Goal: Task Accomplishment & Management: Complete application form

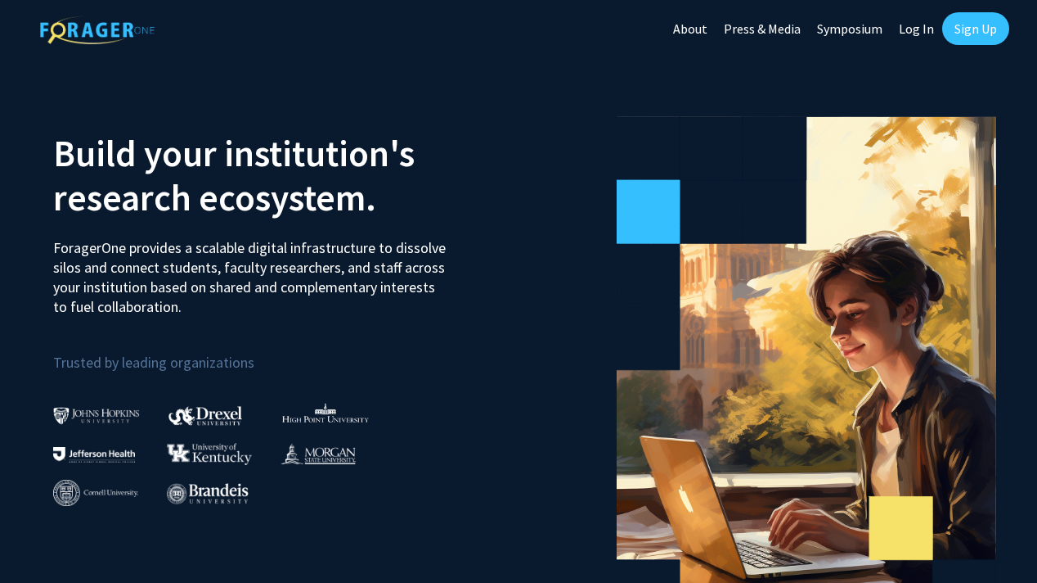
click at [956, 33] on link "Sign Up" at bounding box center [975, 28] width 67 height 33
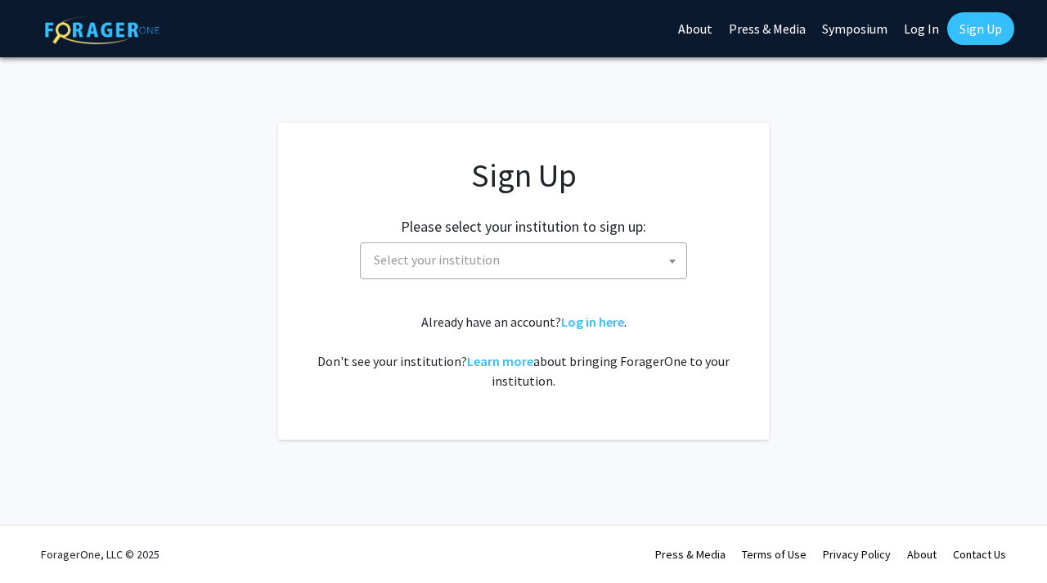
click at [547, 277] on span "Select your institution" at bounding box center [523, 260] width 327 height 37
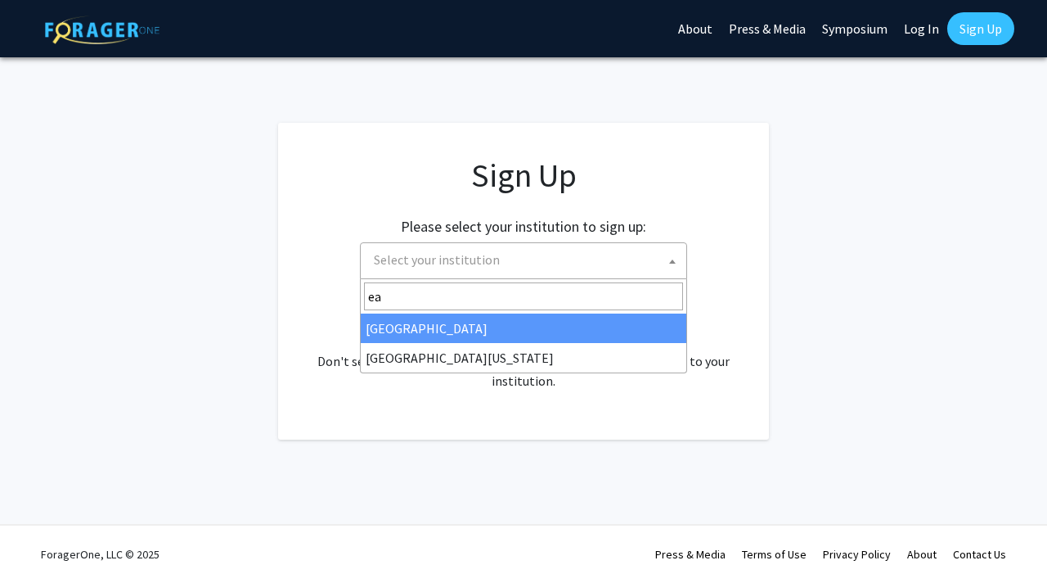
type input "ea"
select select "17"
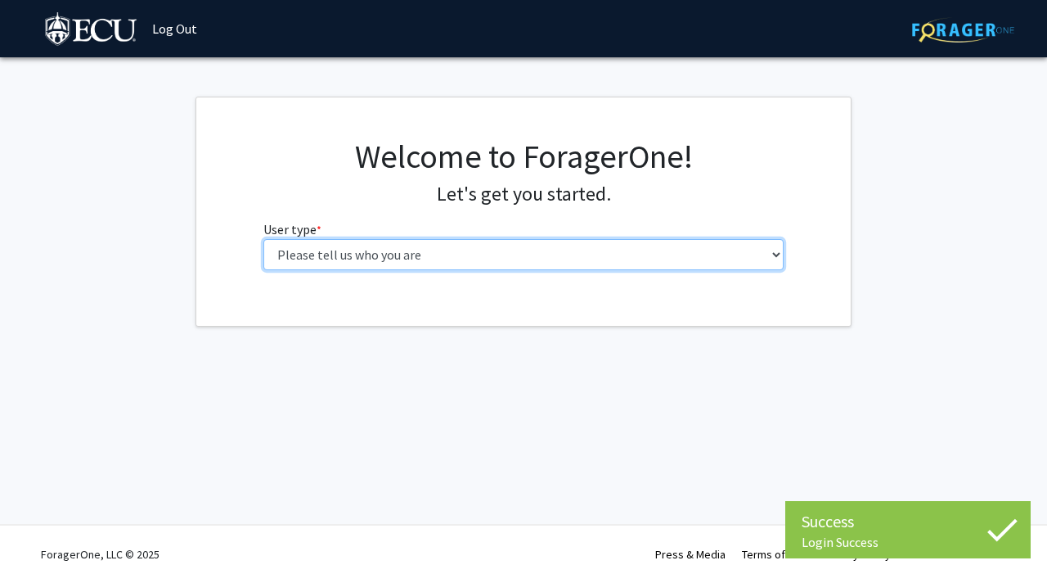
click at [515, 256] on select "Please tell us who you are Undergraduate Student Master's Student Doctoral Cand…" at bounding box center [523, 254] width 521 height 31
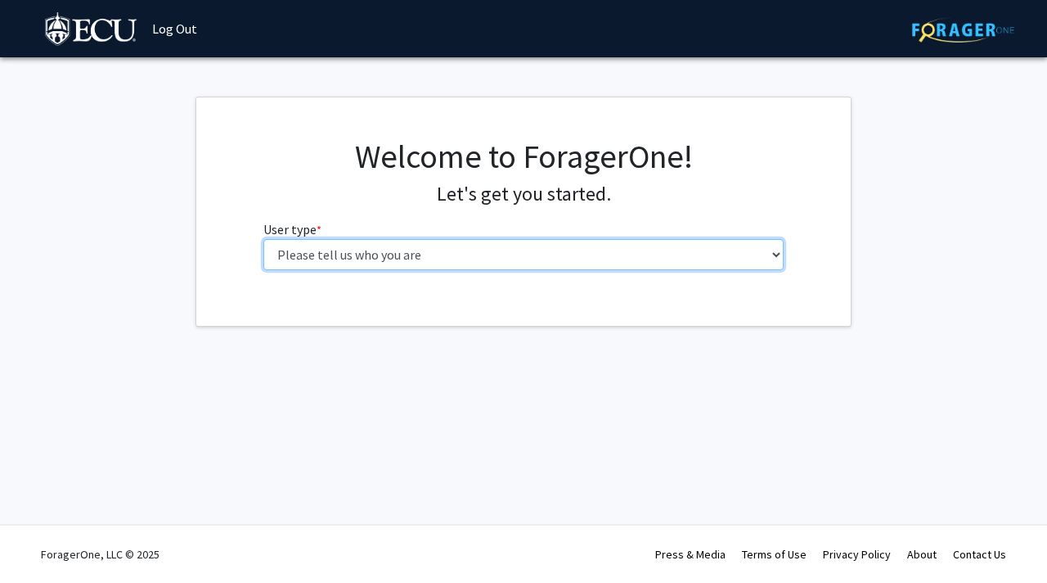
select select "1: undergrad"
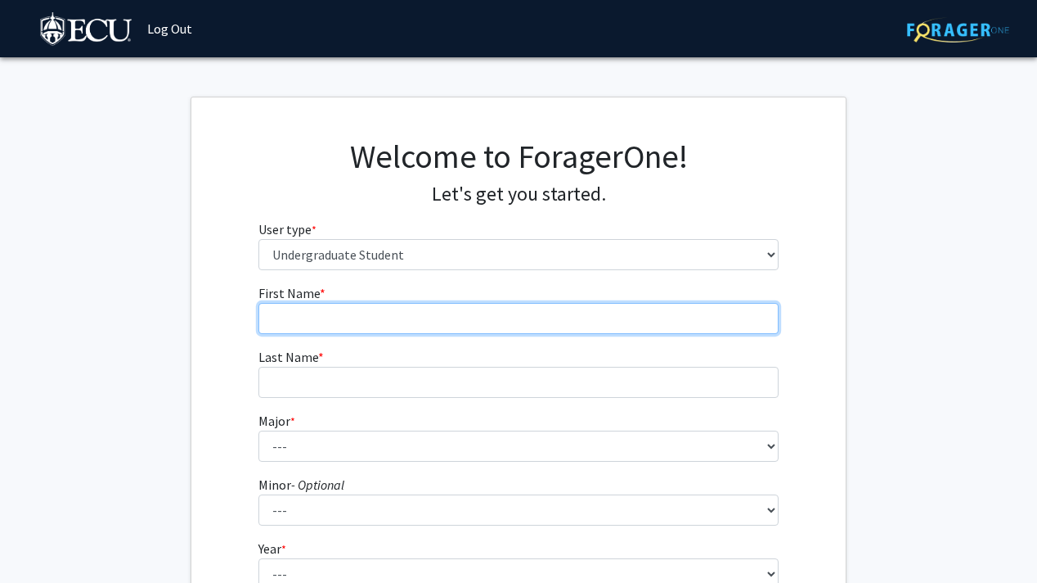
click at [443, 317] on input "First Name * required" at bounding box center [519, 318] width 521 height 31
type input "[PERSON_NAME]"
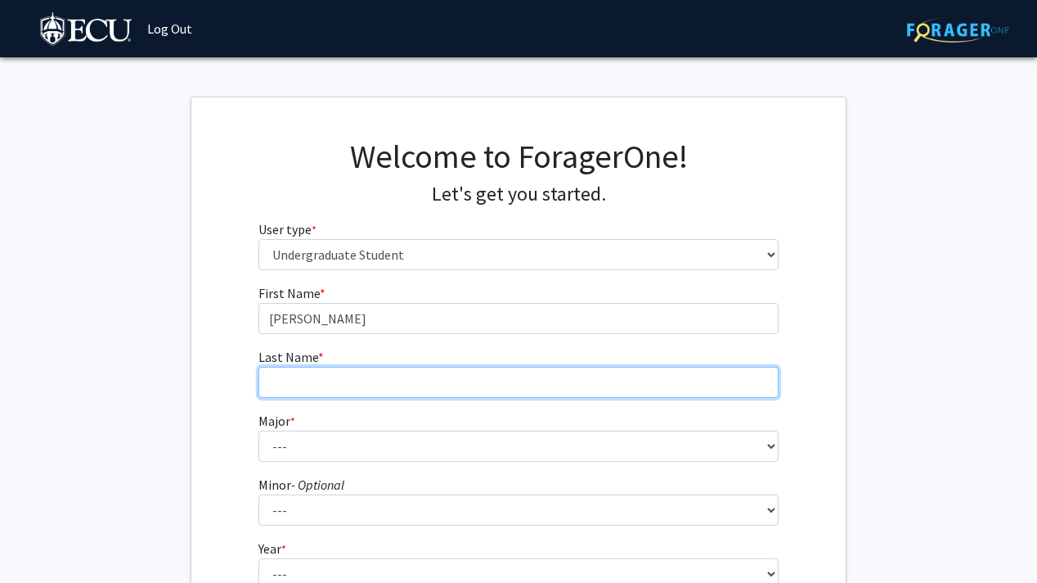
click at [424, 385] on input "Last Name * required" at bounding box center [519, 382] width 521 height 31
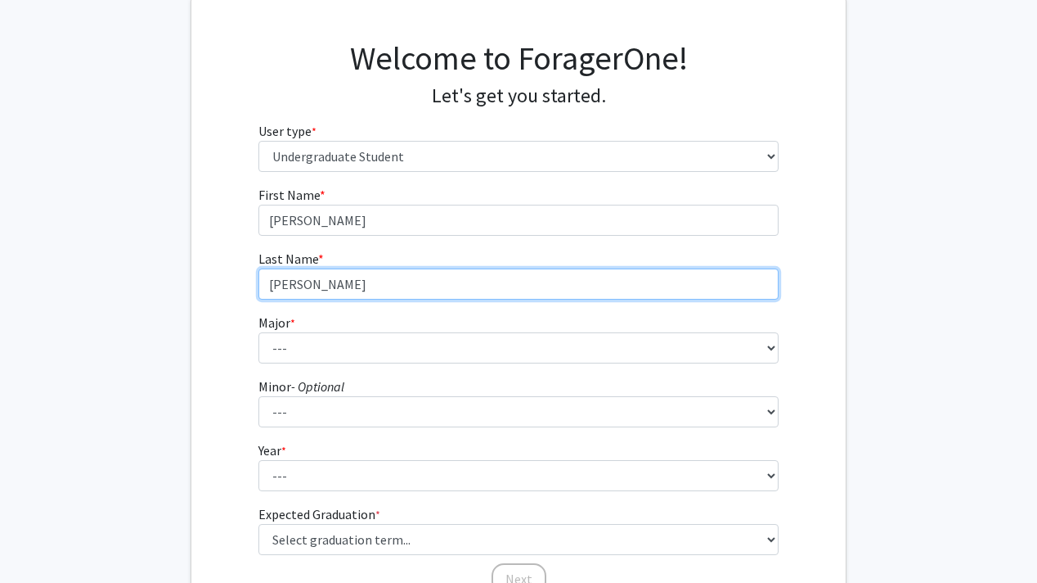
scroll to position [103, 0]
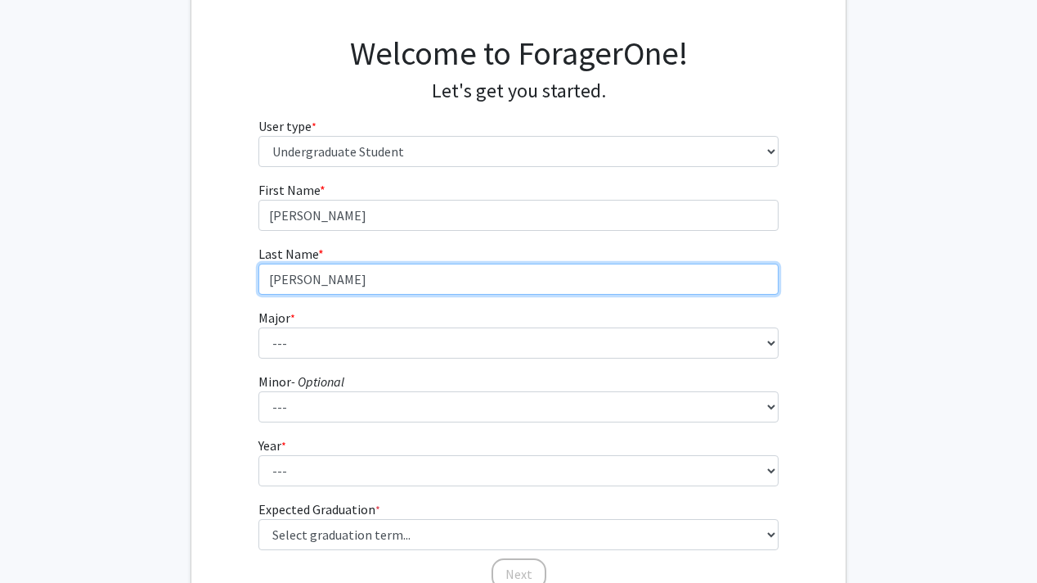
type input "[PERSON_NAME]"
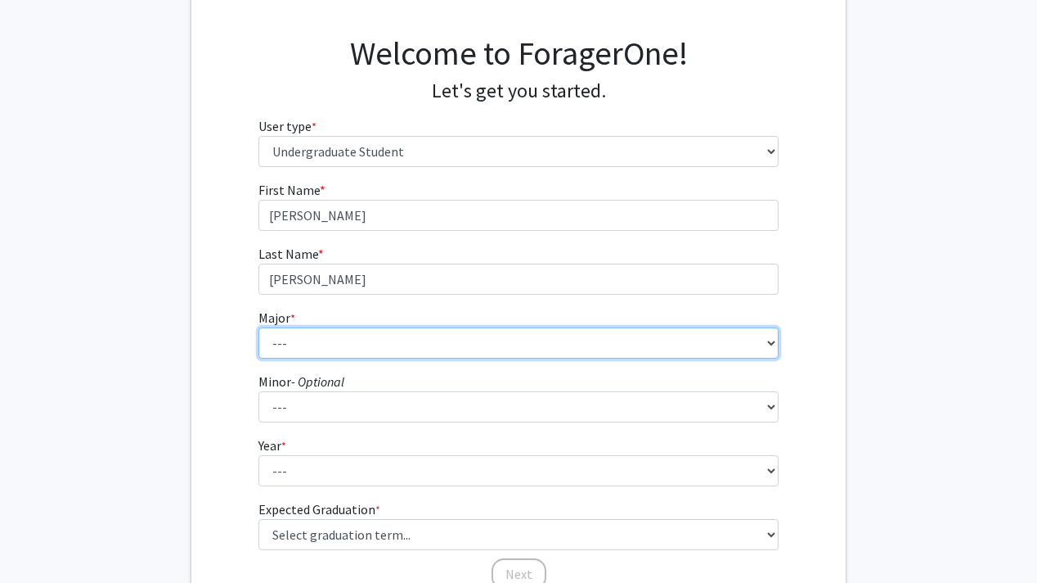
click at [381, 330] on select "--- Accounting African and African American Studies Anthropology Applied Atmosp…" at bounding box center [519, 342] width 521 height 31
select select "75: 1373"
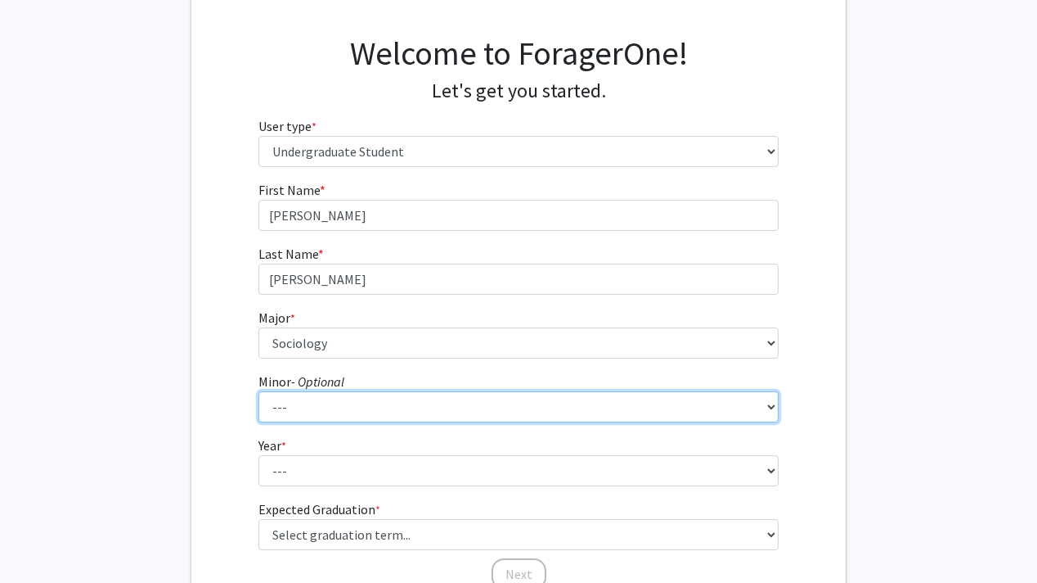
click at [339, 404] on select "--- Aerospace Studies African and African American Studies Alcohol and Drug Stu…" at bounding box center [519, 406] width 521 height 31
select select "15: 960"
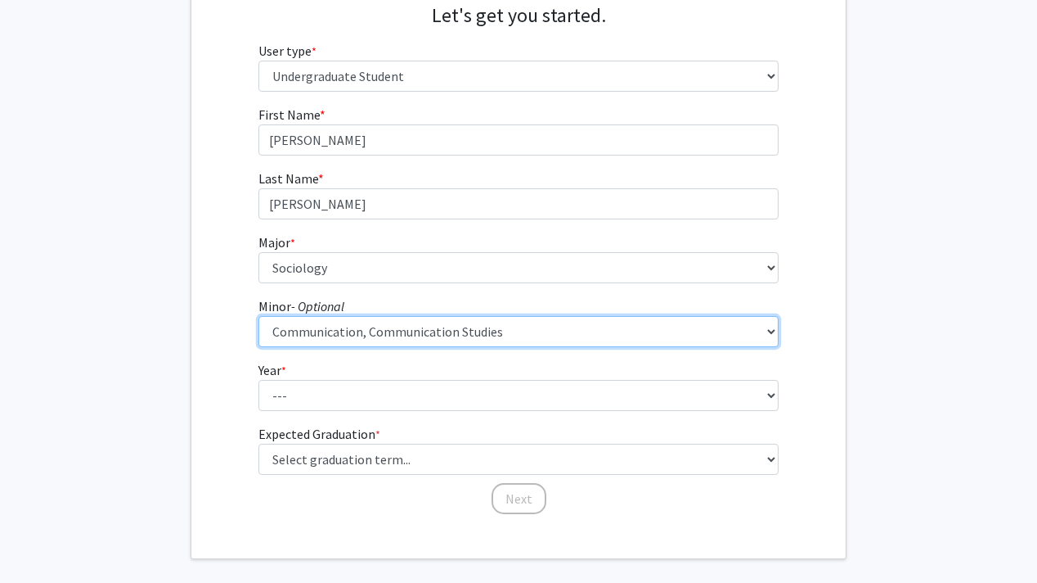
scroll to position [182, 0]
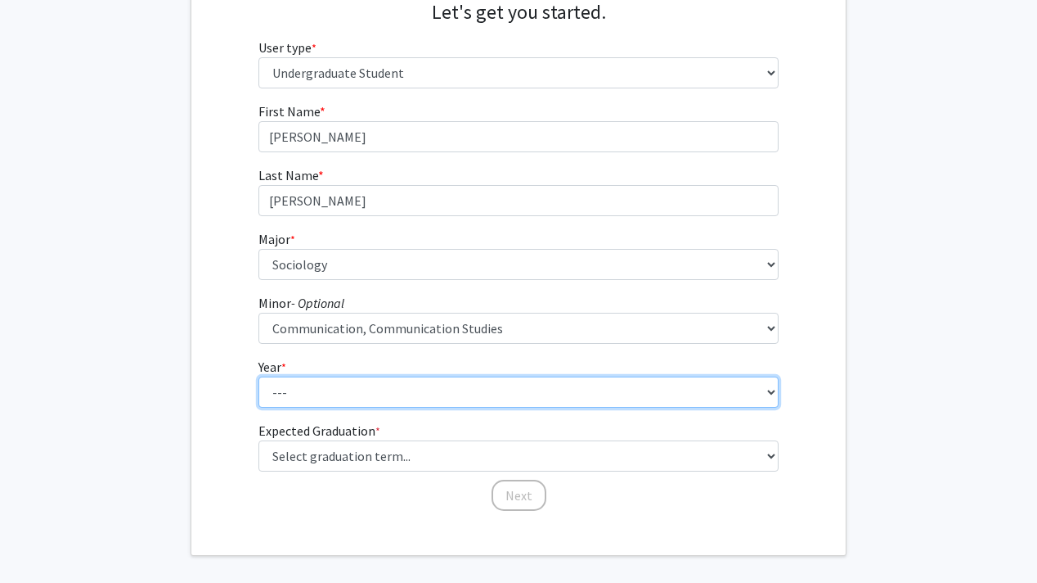
click at [364, 386] on select "--- First-year Sophomore Junior Senior Postbaccalaureate Certificate" at bounding box center [519, 391] width 521 height 31
select select "3: junior"
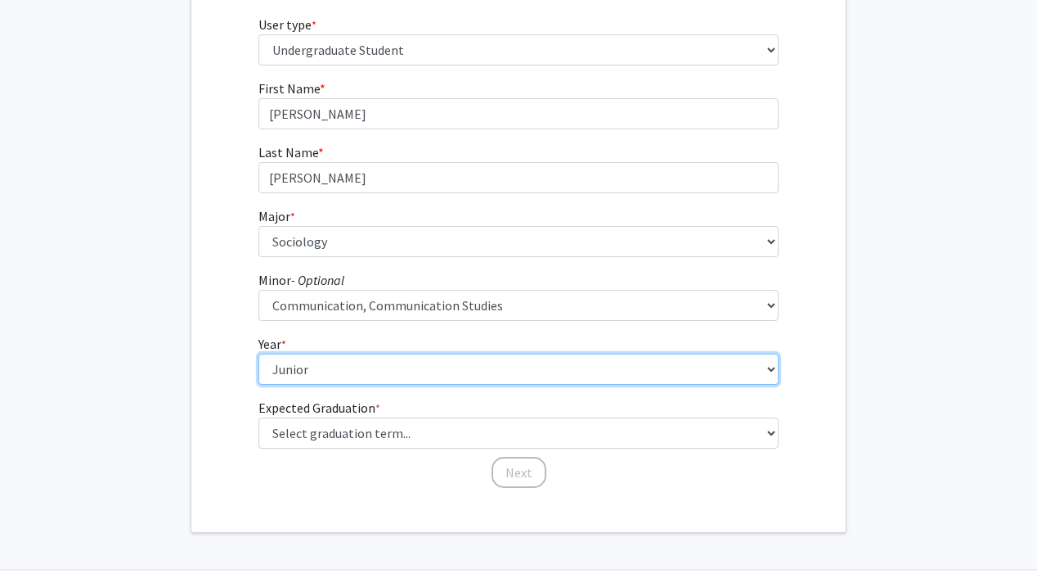
scroll to position [209, 0]
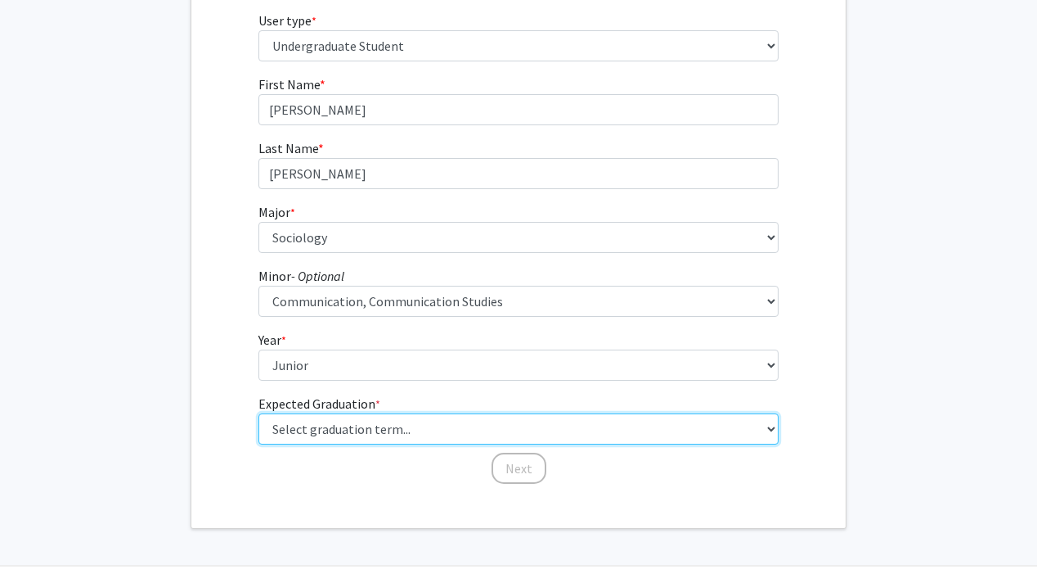
click at [367, 432] on select "Select graduation term... Spring 2025 Summer 2025 Fall 2025 Winter 2025 Spring …" at bounding box center [519, 428] width 521 height 31
select select "9: spring_2027"
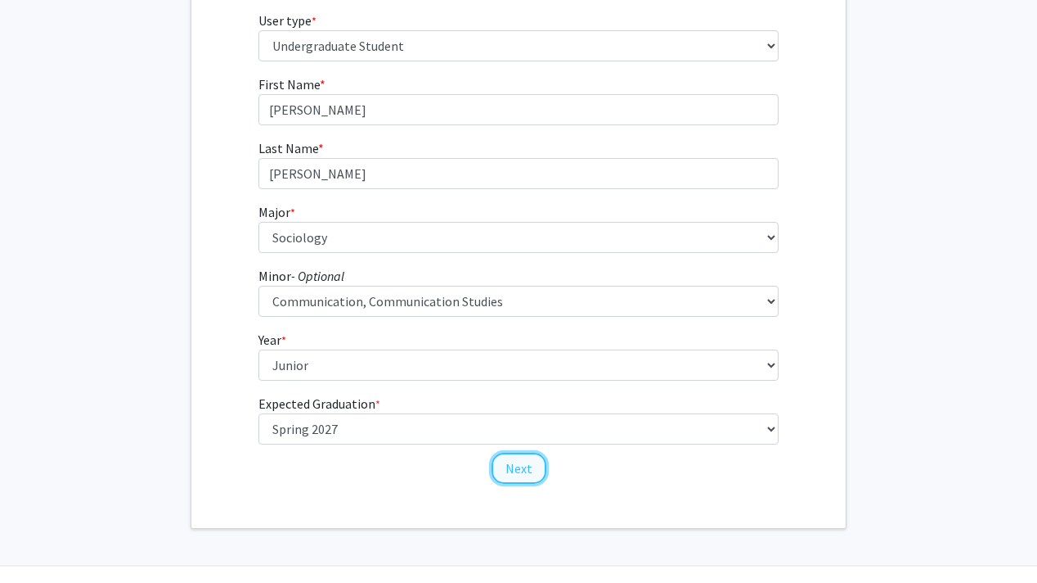
click at [524, 465] on button "Next" at bounding box center [519, 467] width 55 height 31
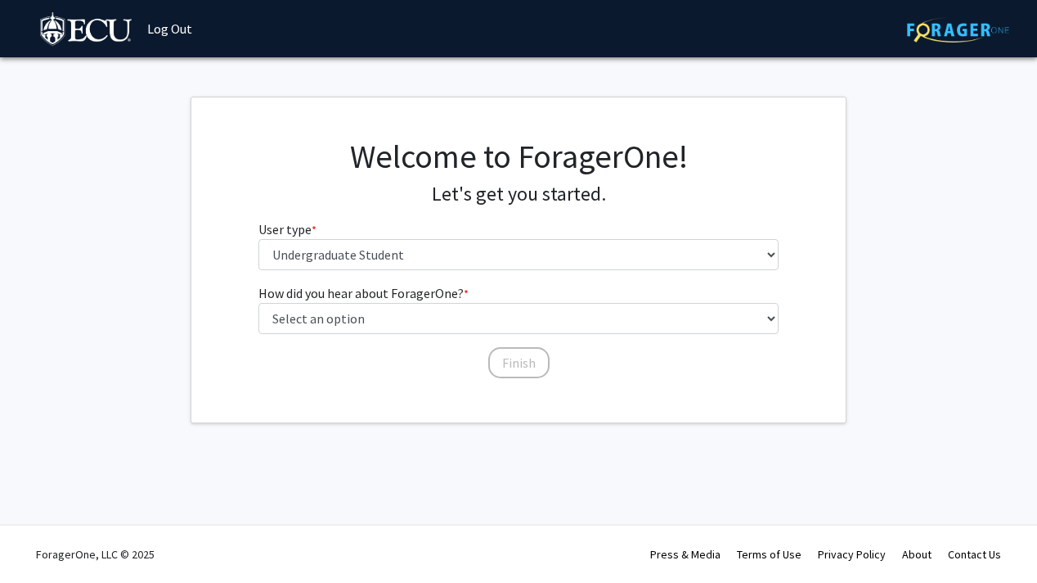
scroll to position [0, 0]
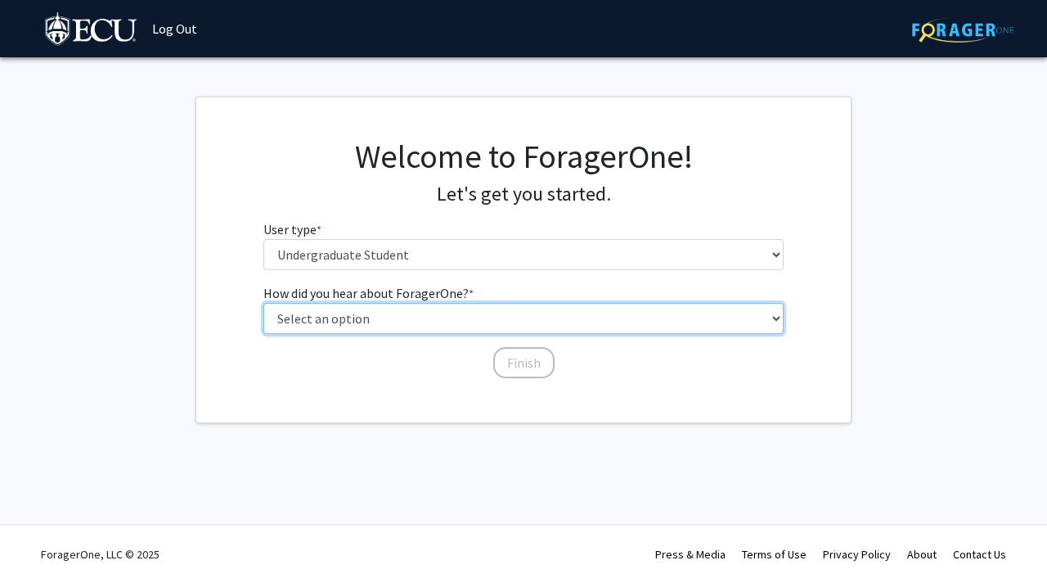
click at [426, 324] on select "Select an option Peer/student recommendation Faculty/staff recommendation Unive…" at bounding box center [523, 318] width 521 height 31
select select "1: peer_recommendation"
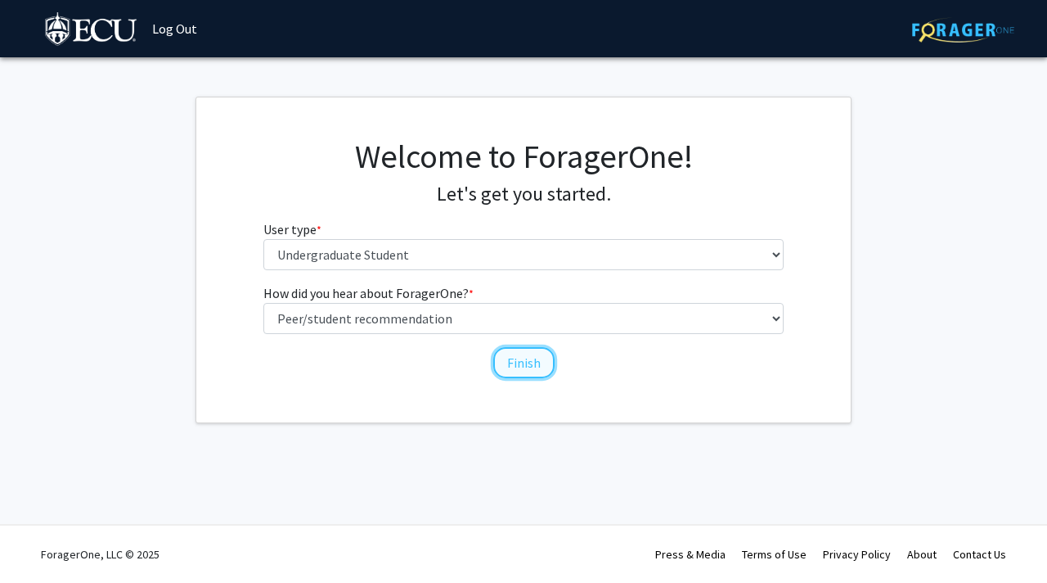
click at [516, 359] on button "Finish" at bounding box center [523, 362] width 61 height 31
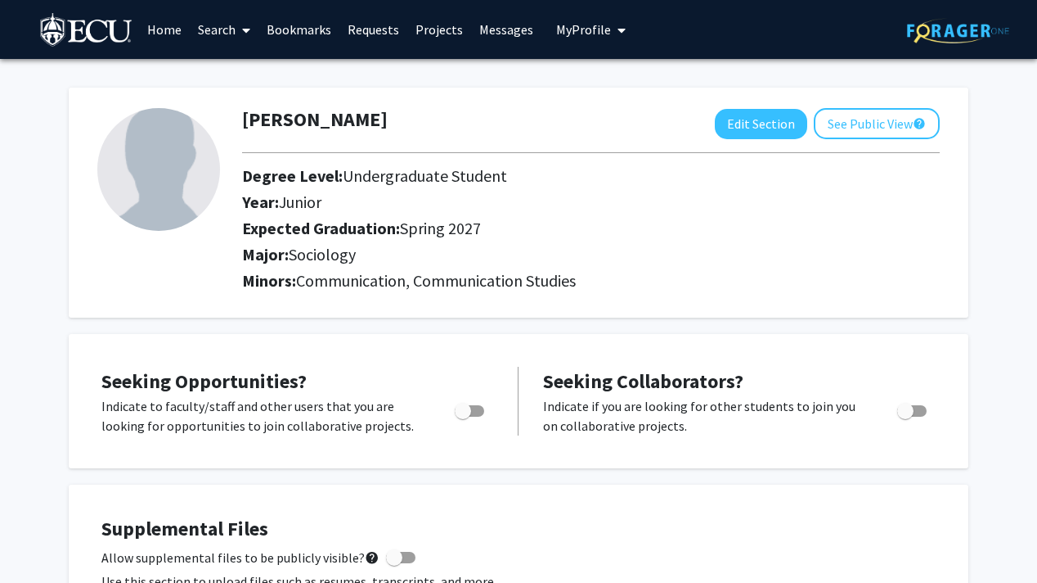
click at [228, 35] on link "Search" at bounding box center [224, 29] width 69 height 57
click at [231, 82] on span "Faculty/Staff" at bounding box center [250, 75] width 120 height 33
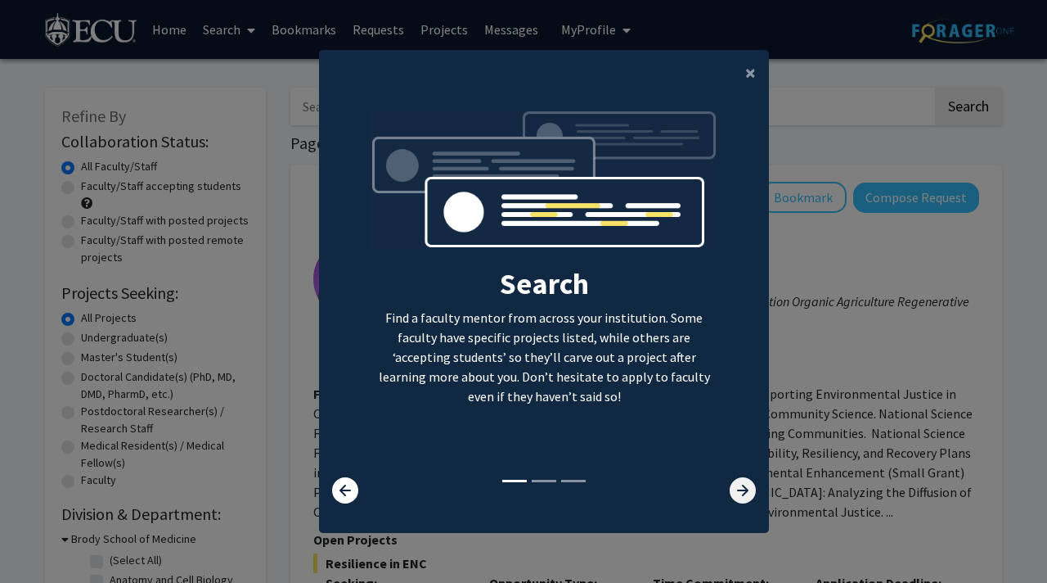
click at [744, 493] on icon at bounding box center [743, 490] width 26 height 26
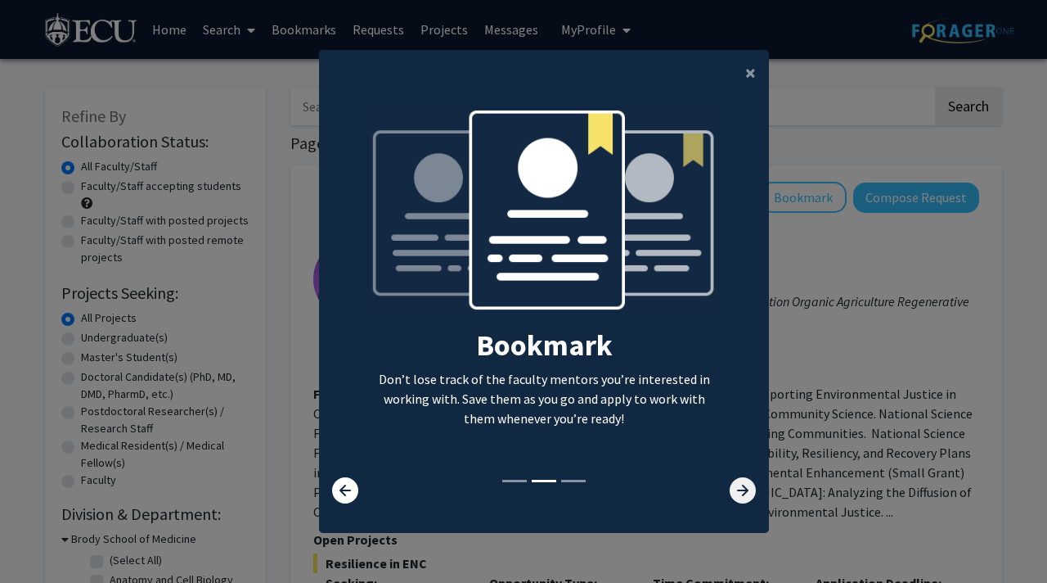
click at [744, 493] on icon at bounding box center [743, 490] width 26 height 26
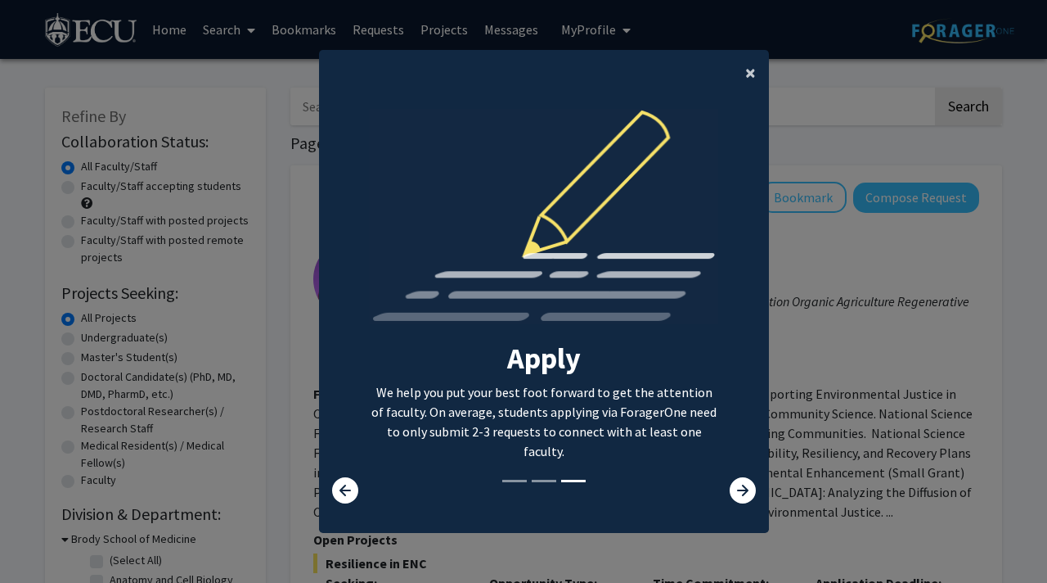
click at [753, 79] on span "×" at bounding box center [750, 72] width 11 height 25
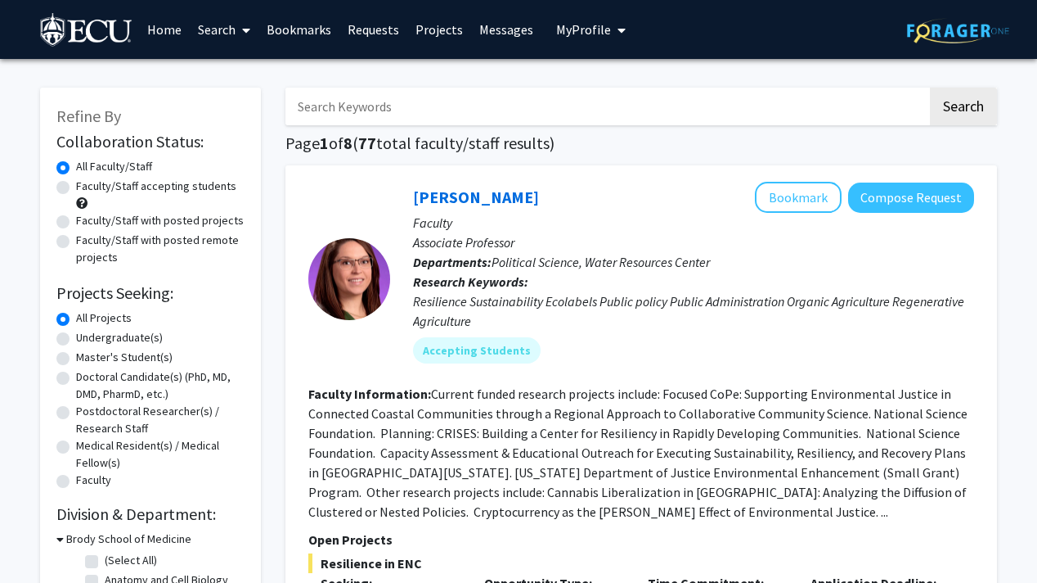
click at [517, 106] on input "Search Keywords" at bounding box center [607, 107] width 642 height 38
click at [941, 101] on button "Search" at bounding box center [963, 107] width 67 height 38
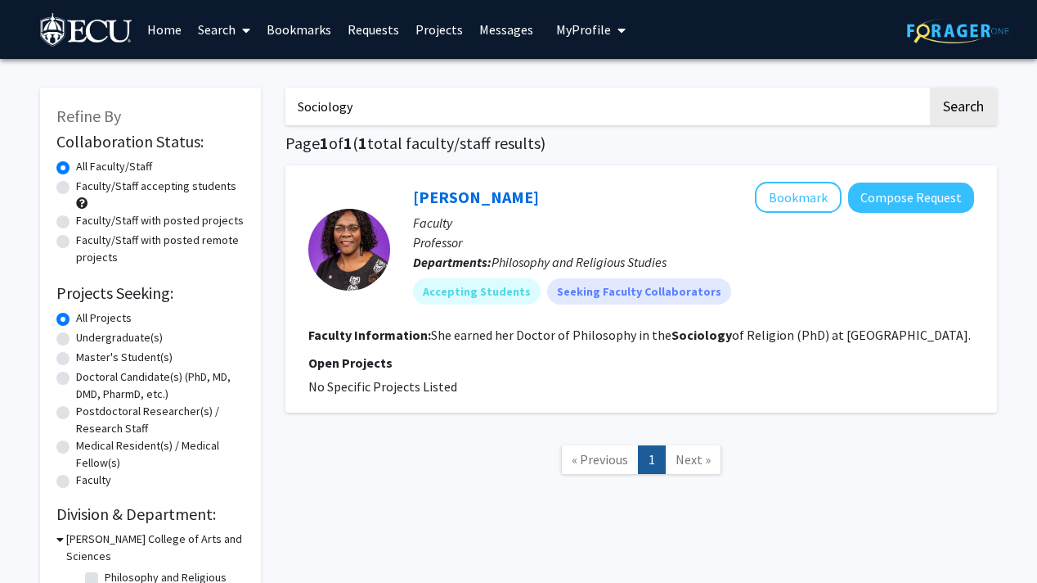
click at [612, 110] on input "Sociology" at bounding box center [607, 107] width 642 height 38
type input "S"
click at [930, 88] on button "Search" at bounding box center [963, 107] width 67 height 38
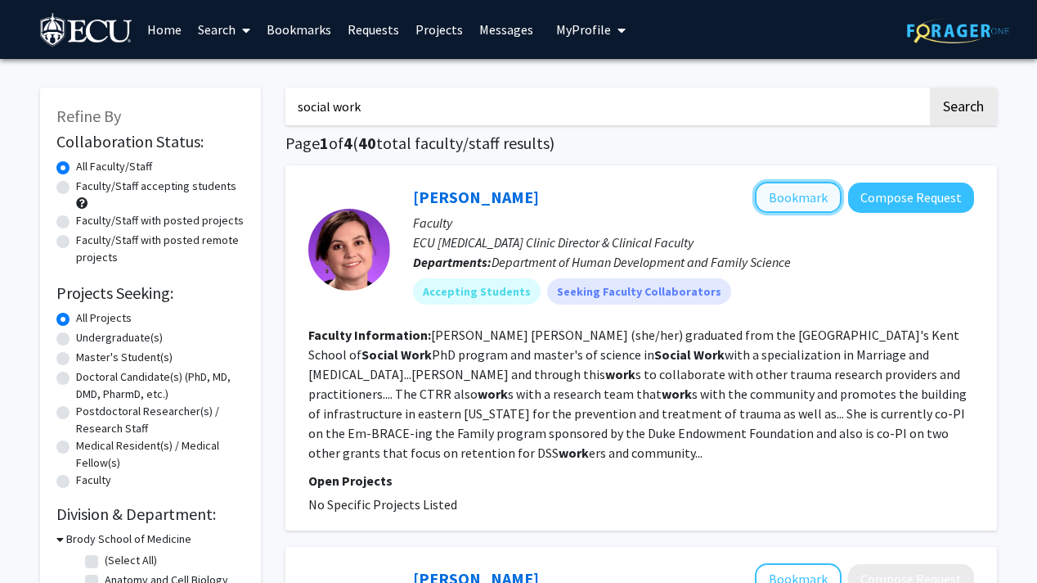
click at [826, 184] on button "Bookmark" at bounding box center [798, 197] width 87 height 31
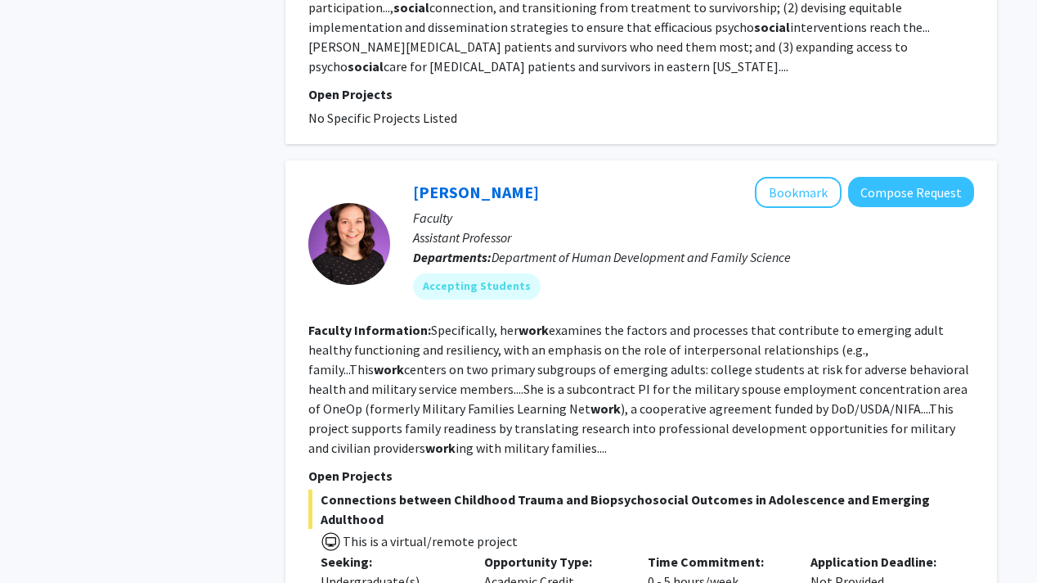
scroll to position [3846, 0]
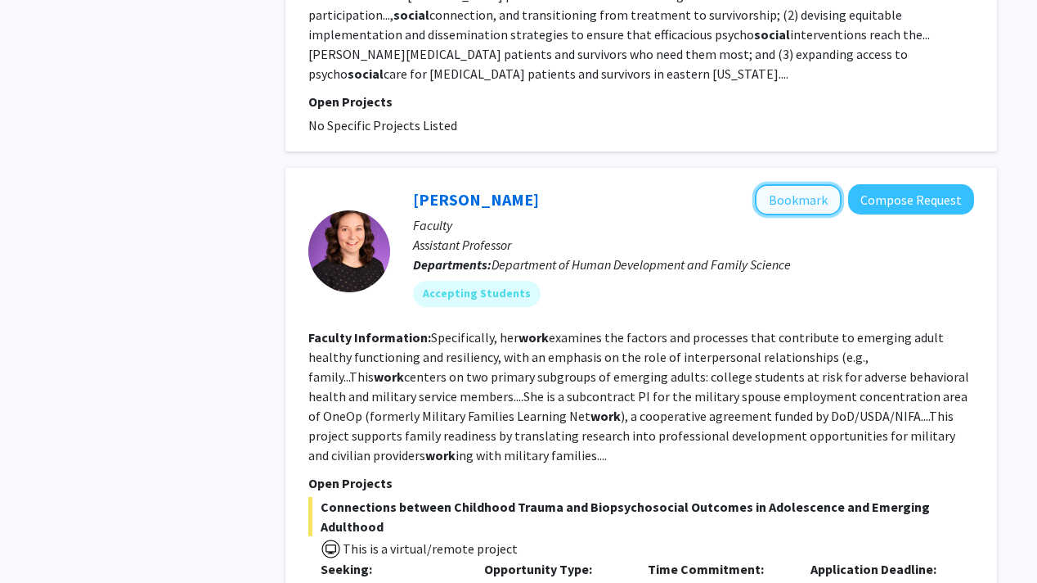
click at [807, 184] on button "Bookmark" at bounding box center [798, 199] width 87 height 31
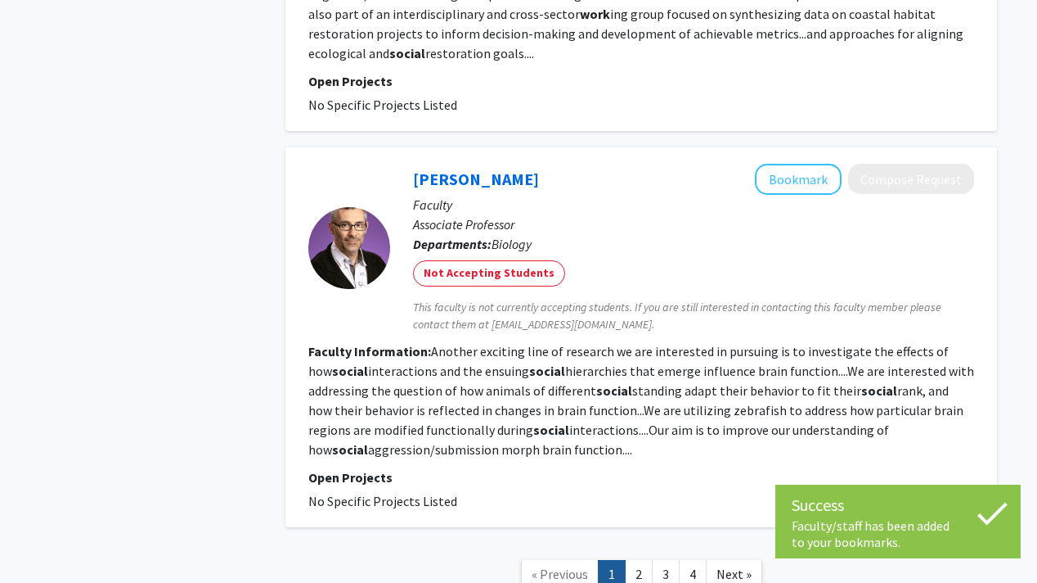
scroll to position [5205, 0]
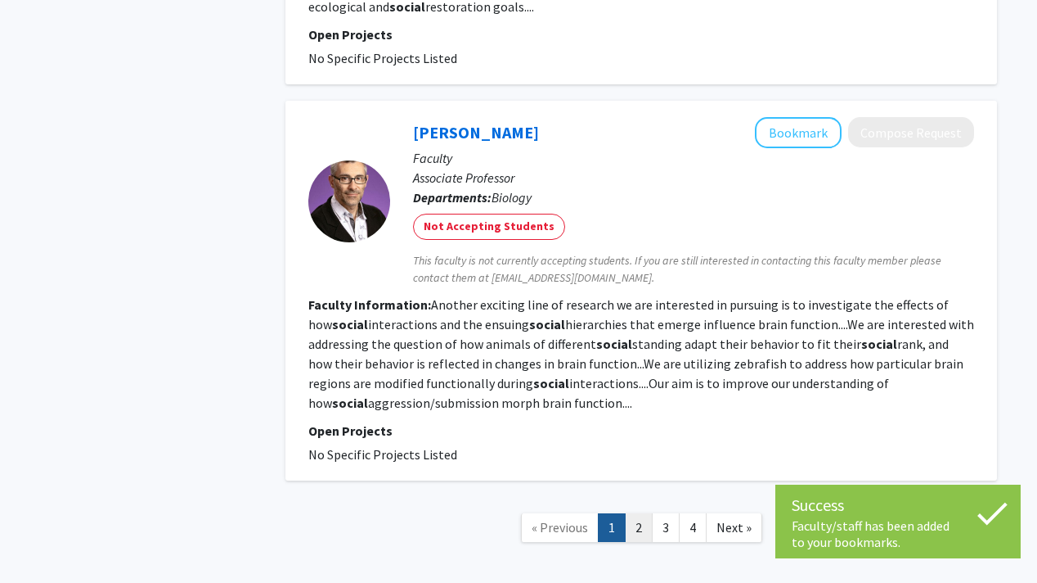
click at [638, 513] on link "2" at bounding box center [639, 527] width 28 height 29
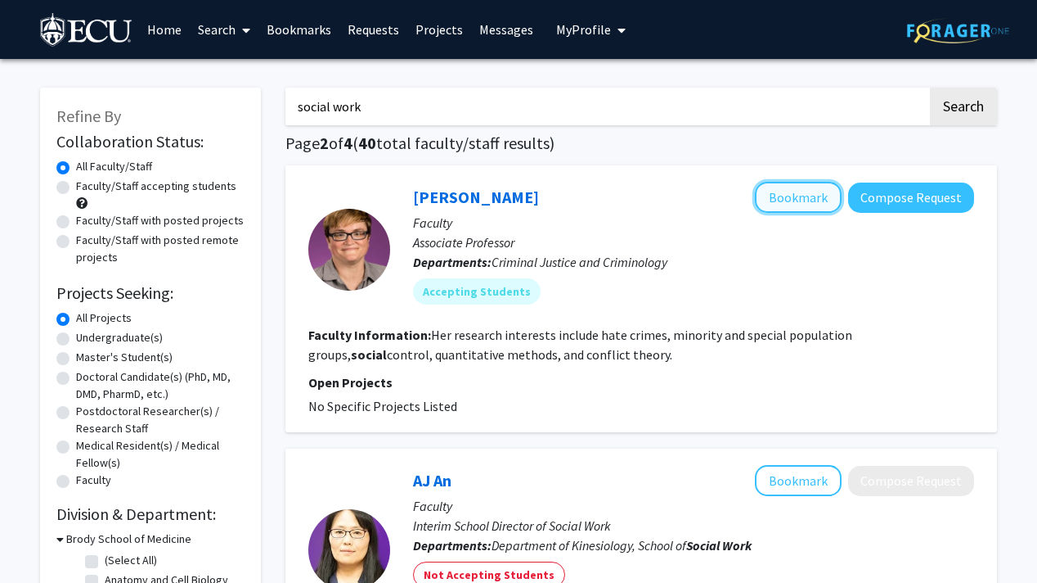
click at [796, 199] on button "Bookmark" at bounding box center [798, 197] width 87 height 31
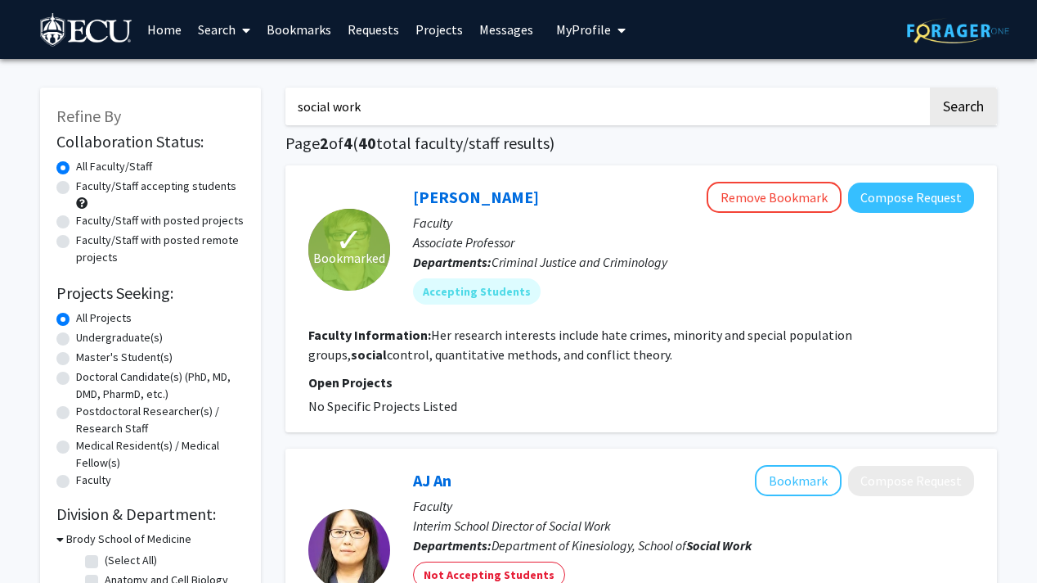
click at [418, 110] on input "social work" at bounding box center [607, 107] width 642 height 38
type input "s"
click at [350, 105] on input "Search Keywords" at bounding box center [607, 107] width 642 height 38
click at [174, 29] on link "Home" at bounding box center [164, 29] width 51 height 57
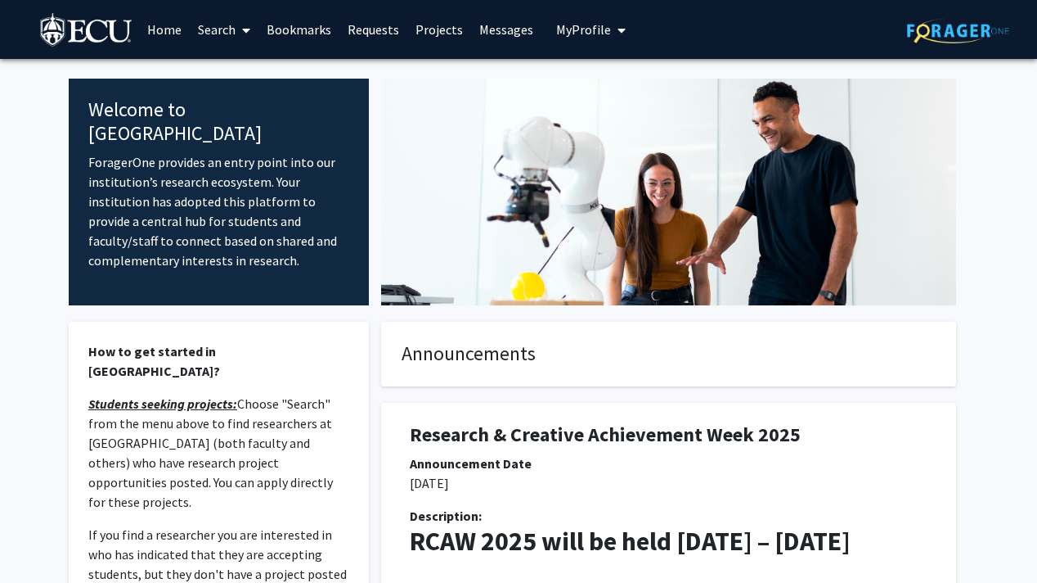
click at [307, 38] on link "Bookmarks" at bounding box center [299, 29] width 81 height 57
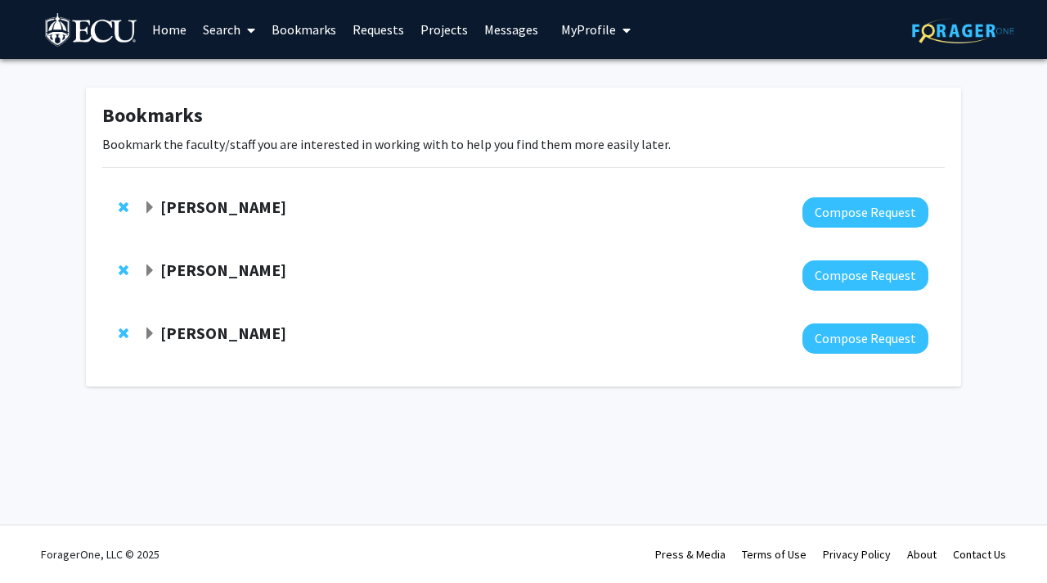
click at [200, 204] on strong "[PERSON_NAME]" at bounding box center [223, 206] width 126 height 20
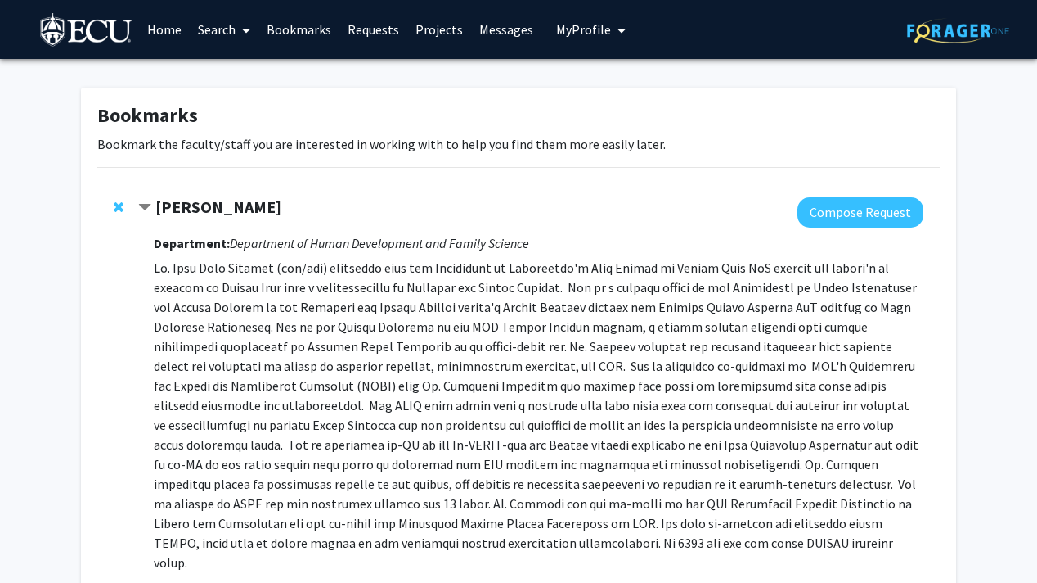
click at [199, 203] on strong "[PERSON_NAME]" at bounding box center [218, 206] width 126 height 20
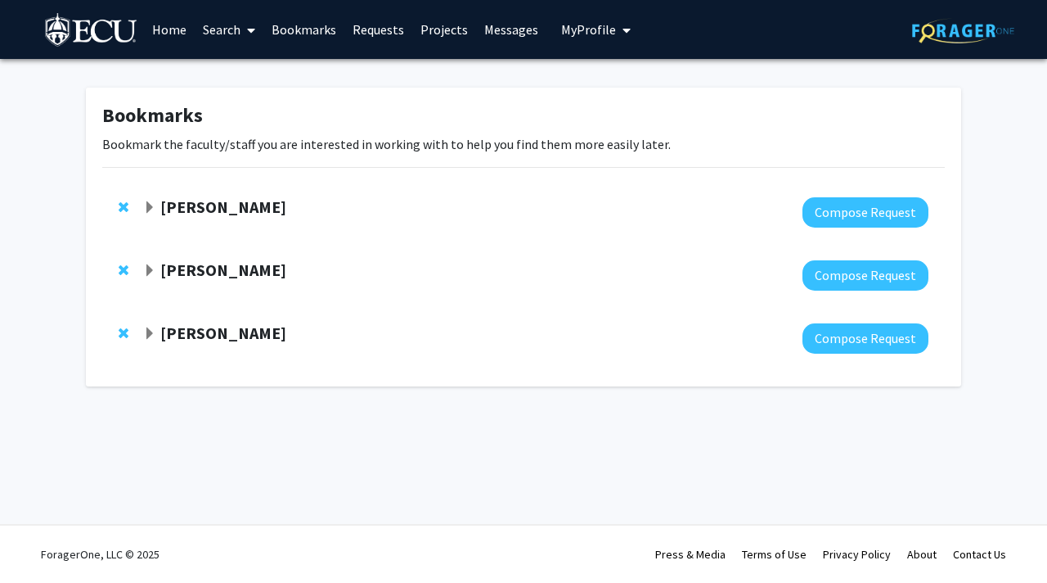
click at [161, 25] on link "Home" at bounding box center [169, 29] width 51 height 57
